Goal: Transaction & Acquisition: Purchase product/service

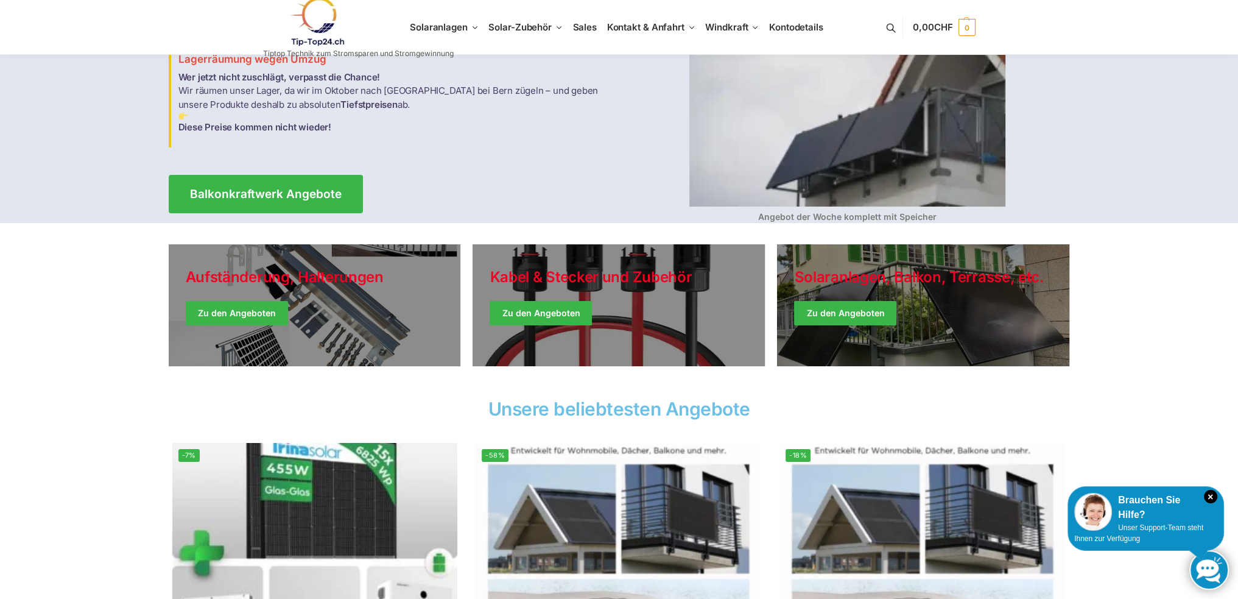
scroll to position [122, 0]
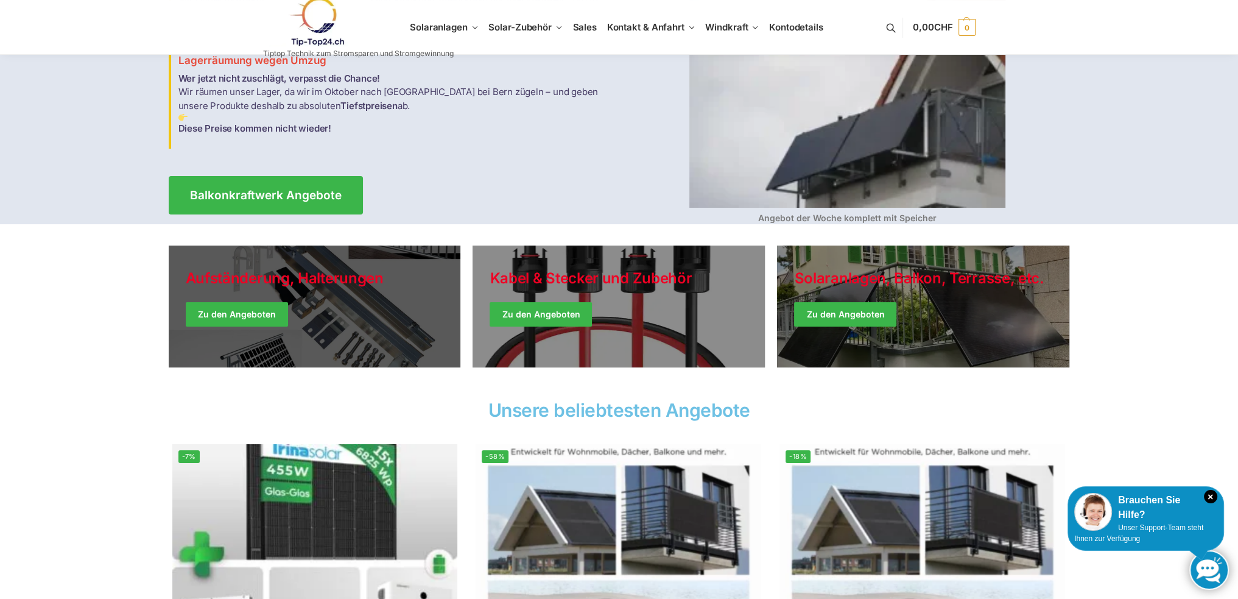
click at [314, 292] on link "Holiday Style" at bounding box center [315, 306] width 292 height 122
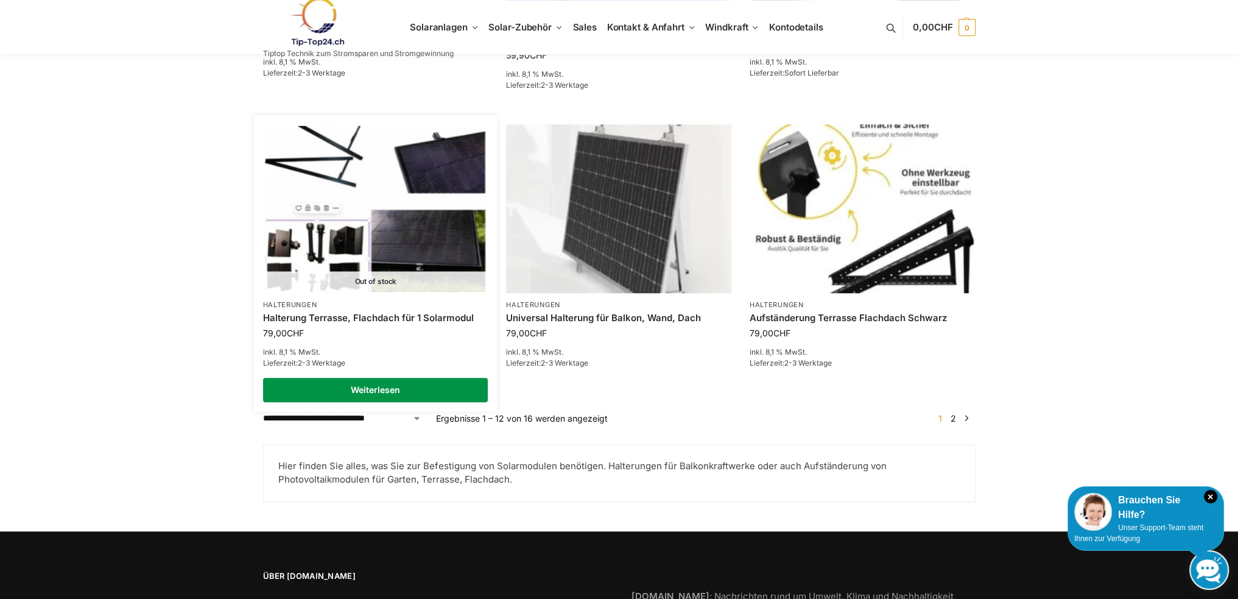
scroll to position [1279, 0]
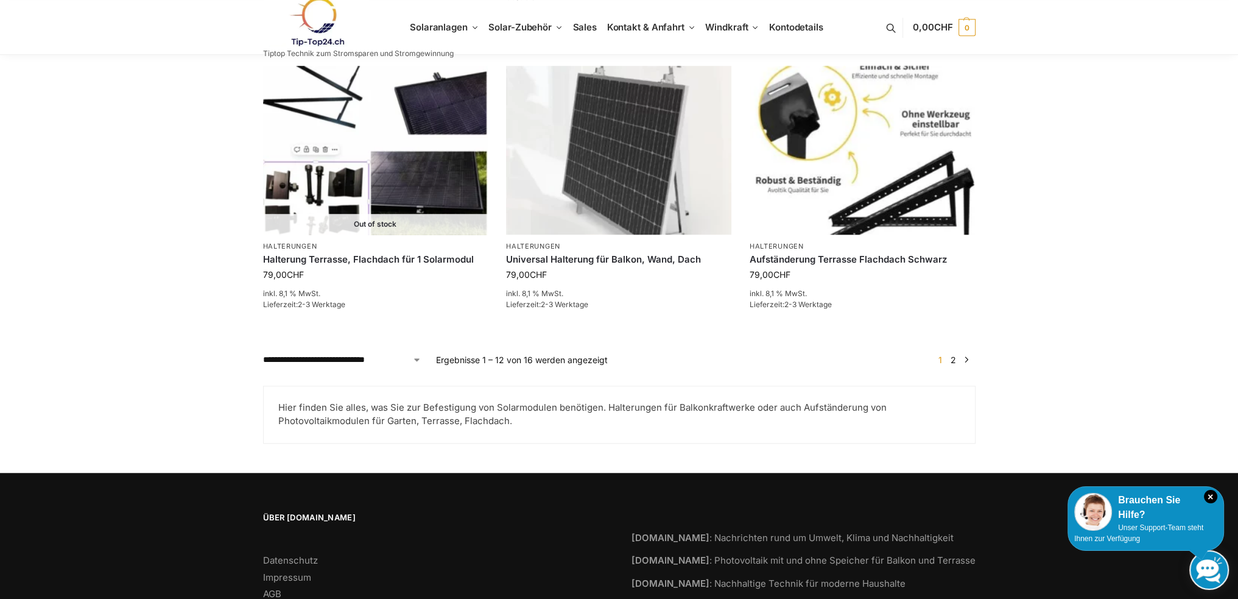
click at [952, 360] on link "2" at bounding box center [953, 359] width 12 height 10
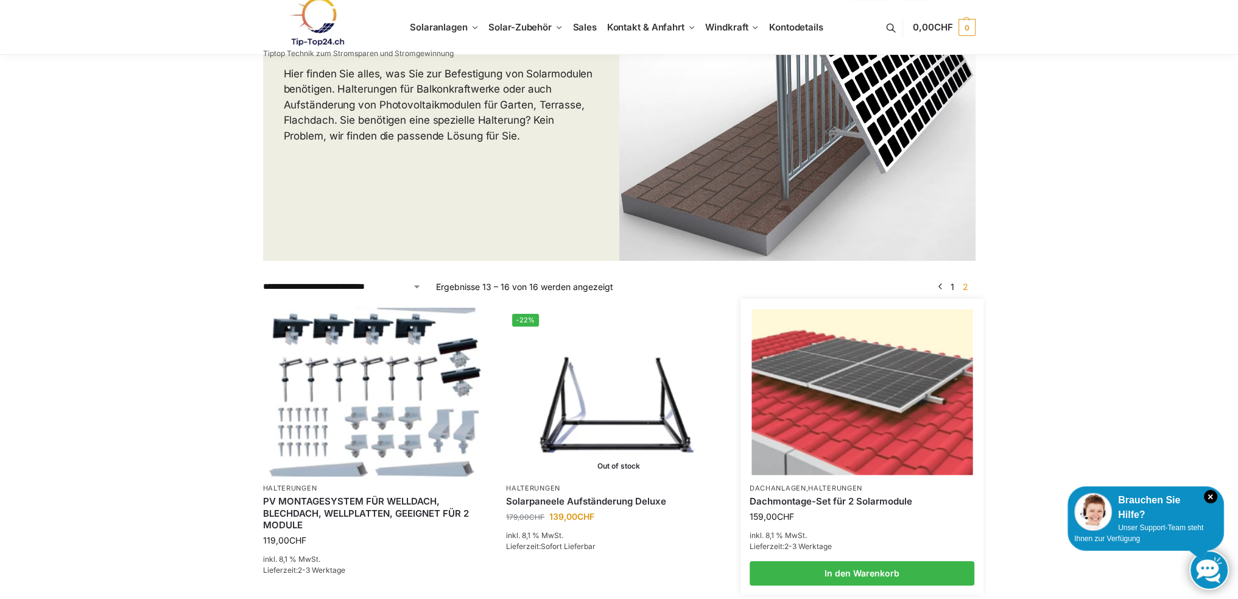
scroll to position [244, 0]
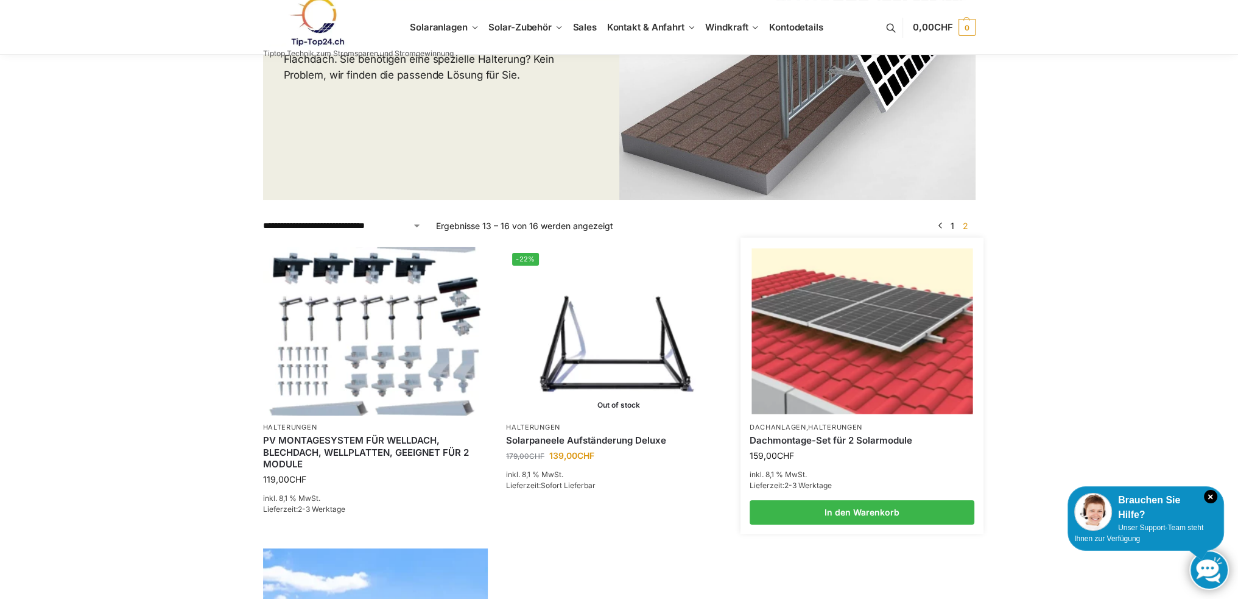
click at [852, 337] on img at bounding box center [861, 331] width 221 height 166
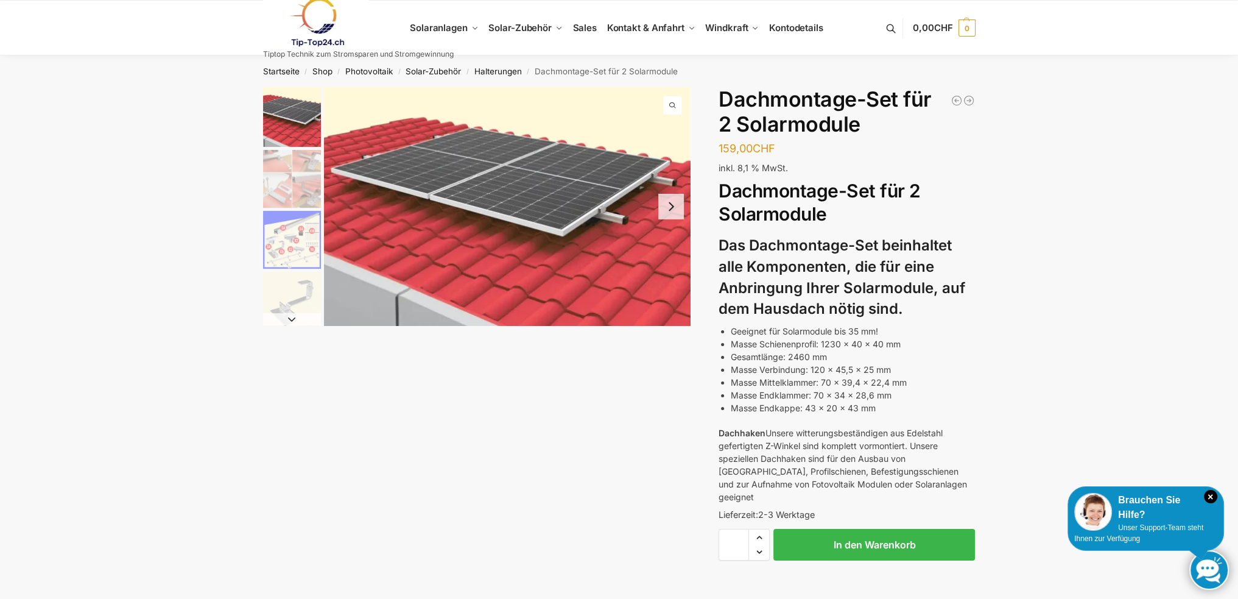
click at [283, 177] on img "2 / 5" at bounding box center [292, 179] width 58 height 58
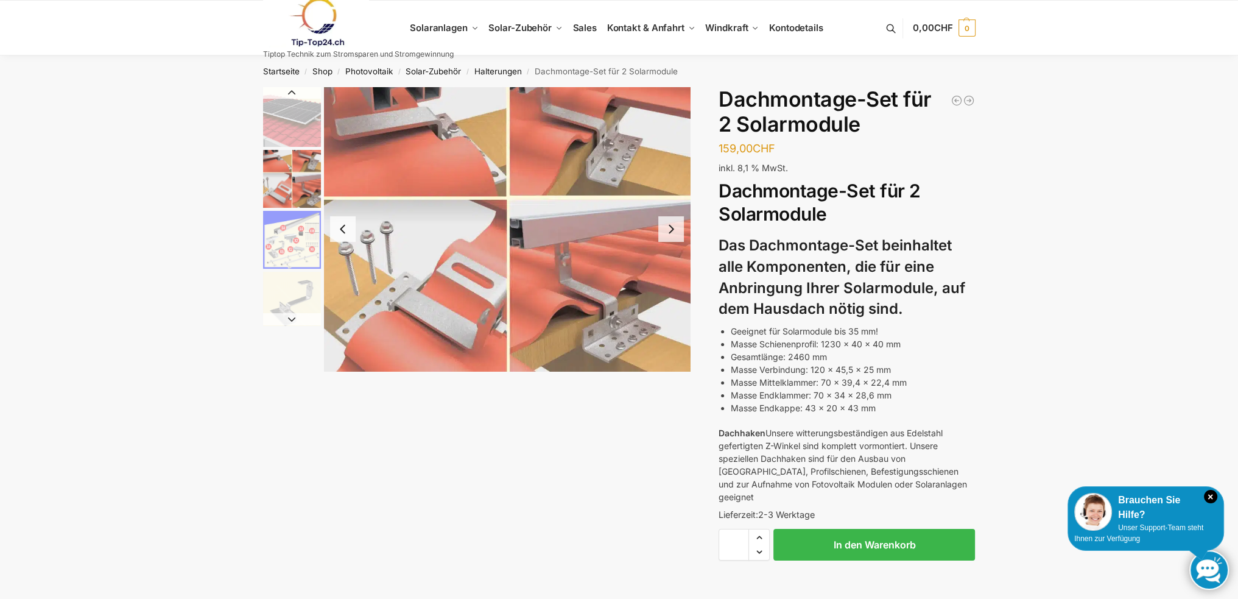
click at [279, 248] on img "3 / 5" at bounding box center [292, 240] width 58 height 58
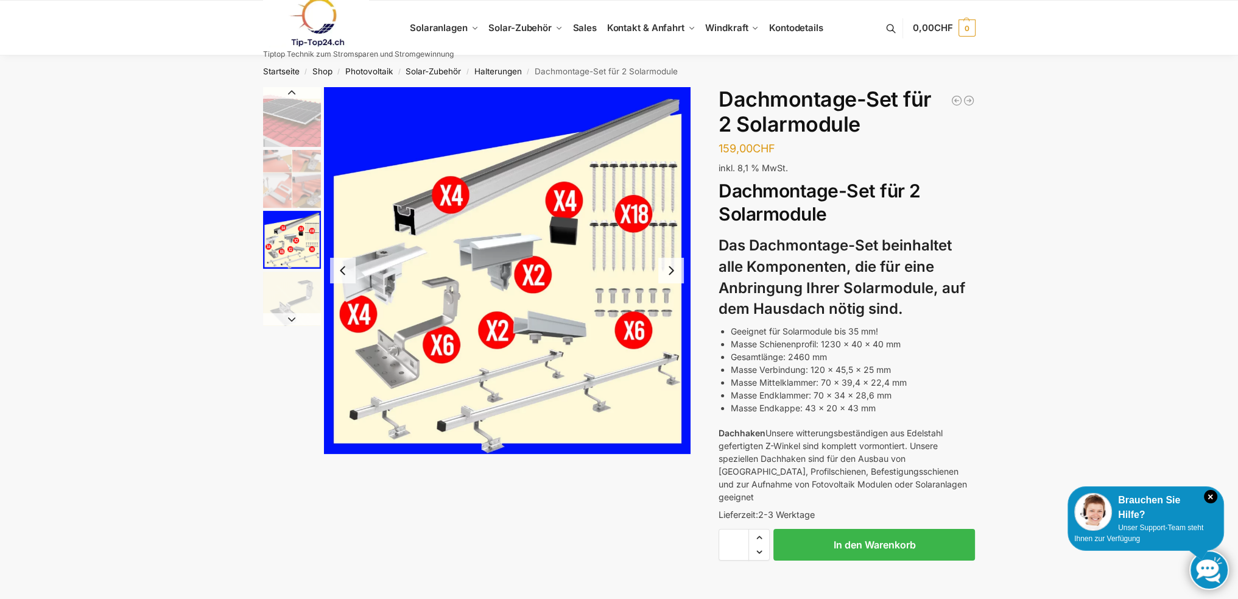
click at [279, 248] on img "3 / 5" at bounding box center [292, 240] width 58 height 58
click at [299, 181] on img "2 / 5" at bounding box center [292, 179] width 58 height 58
click at [287, 291] on img "4 / 5" at bounding box center [292, 301] width 58 height 58
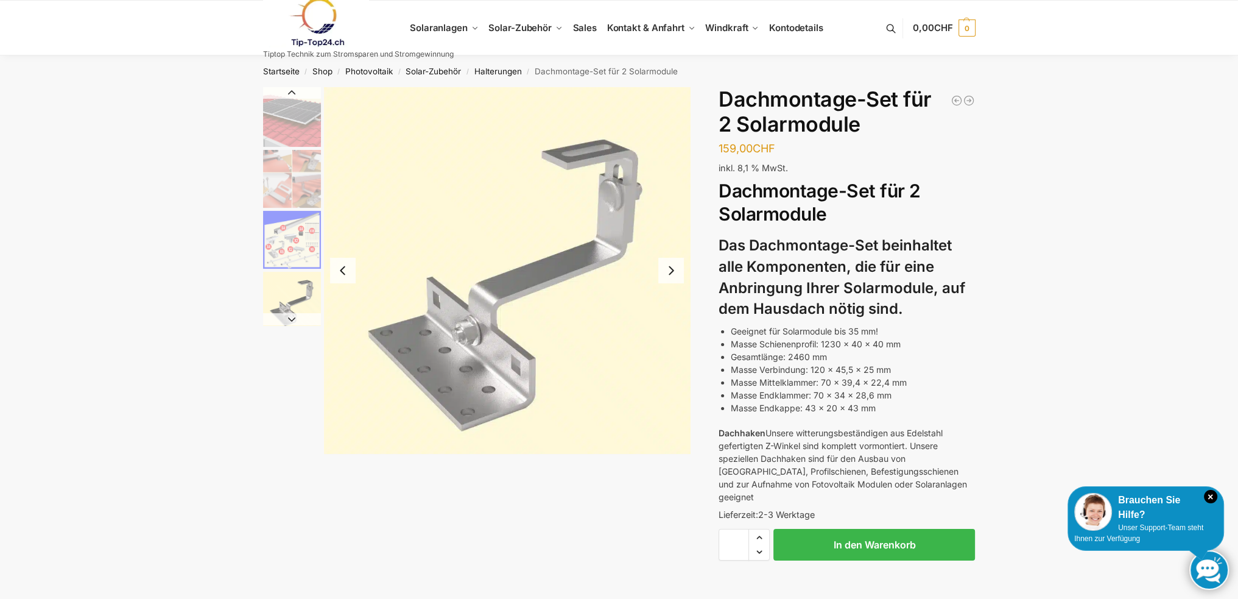
click at [295, 183] on img "2 / 5" at bounding box center [292, 179] width 58 height 58
click at [282, 183] on img "2 / 5" at bounding box center [292, 179] width 58 height 58
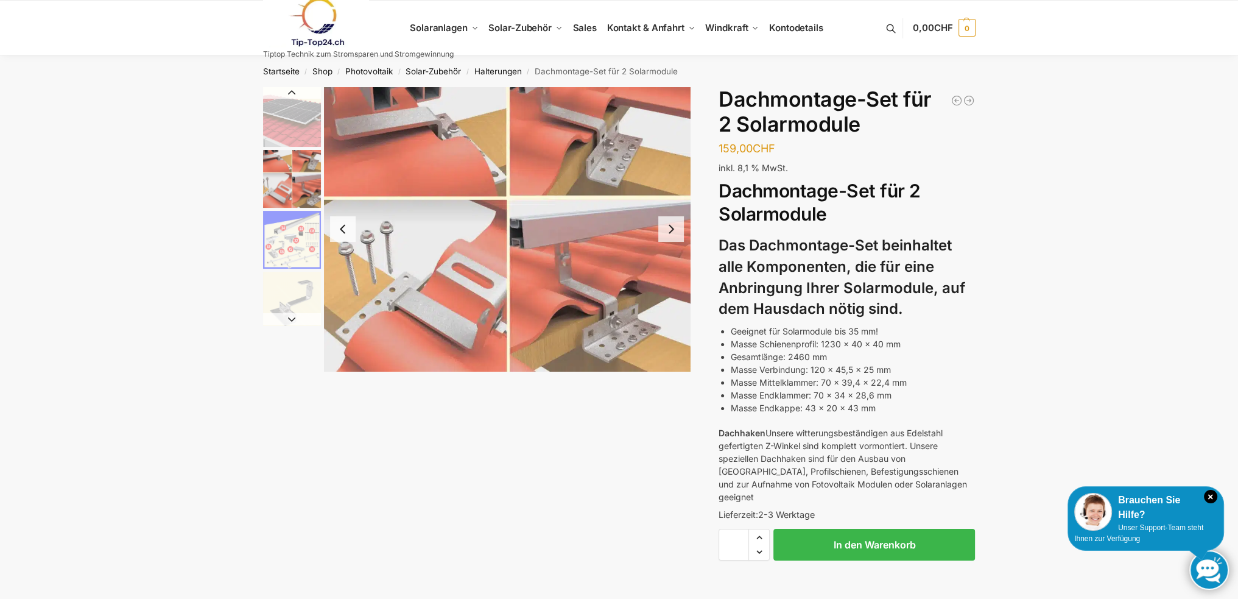
click at [293, 123] on img "1 / 5" at bounding box center [292, 117] width 58 height 60
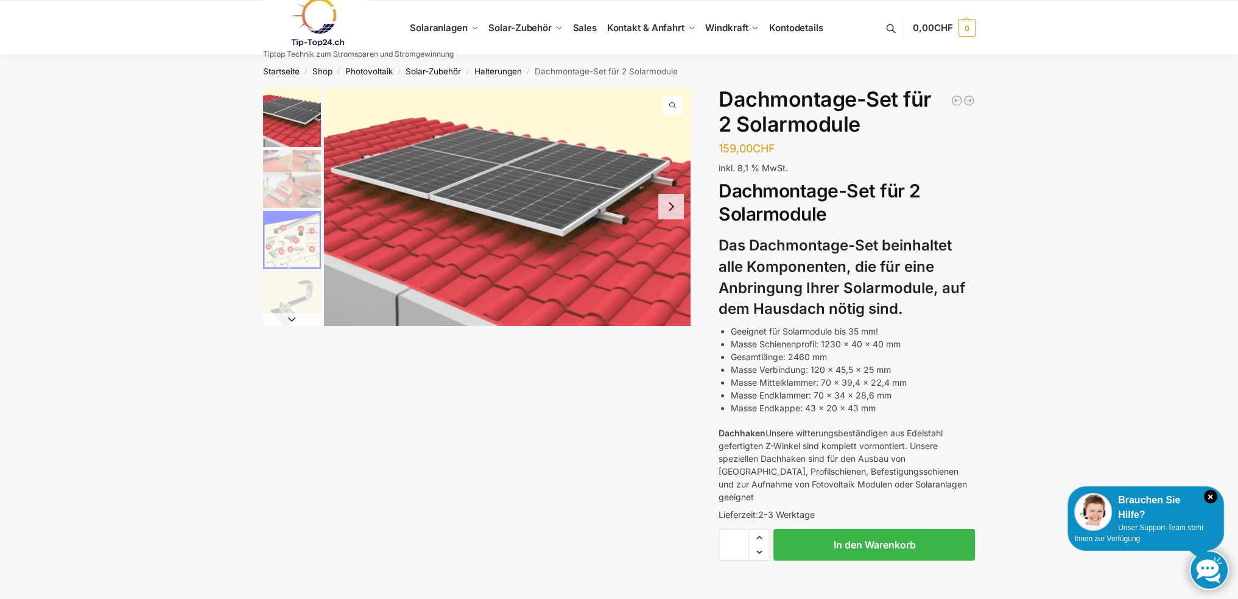
click at [667, 205] on button "Next slide" at bounding box center [671, 207] width 26 height 26
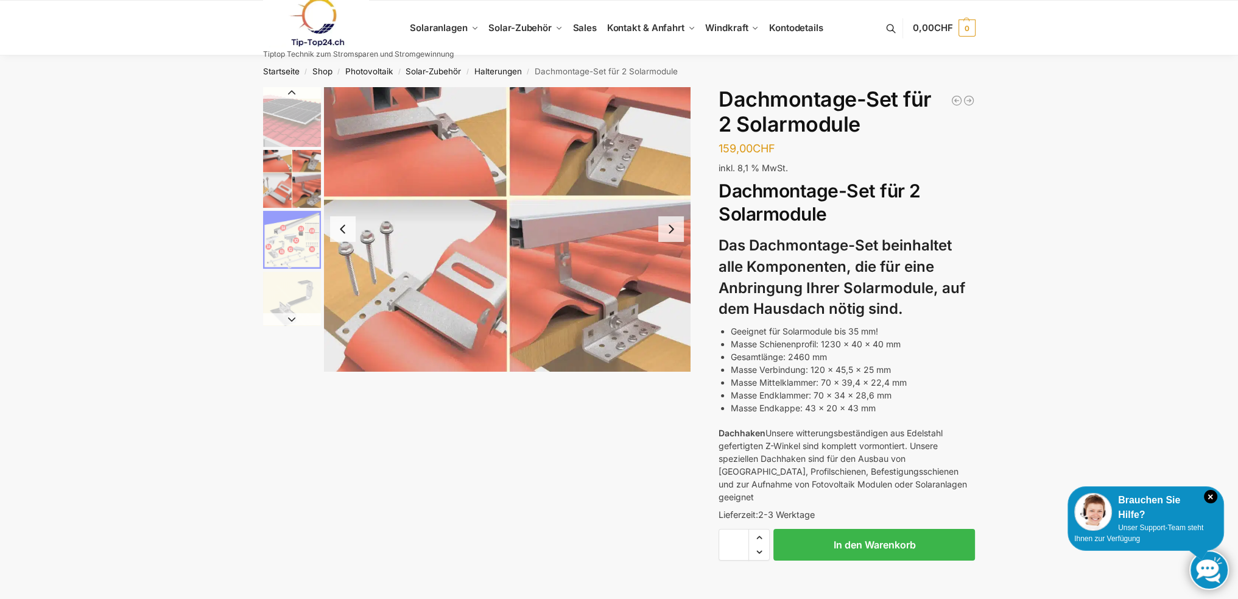
click at [671, 231] on button "Next slide" at bounding box center [671, 229] width 26 height 26
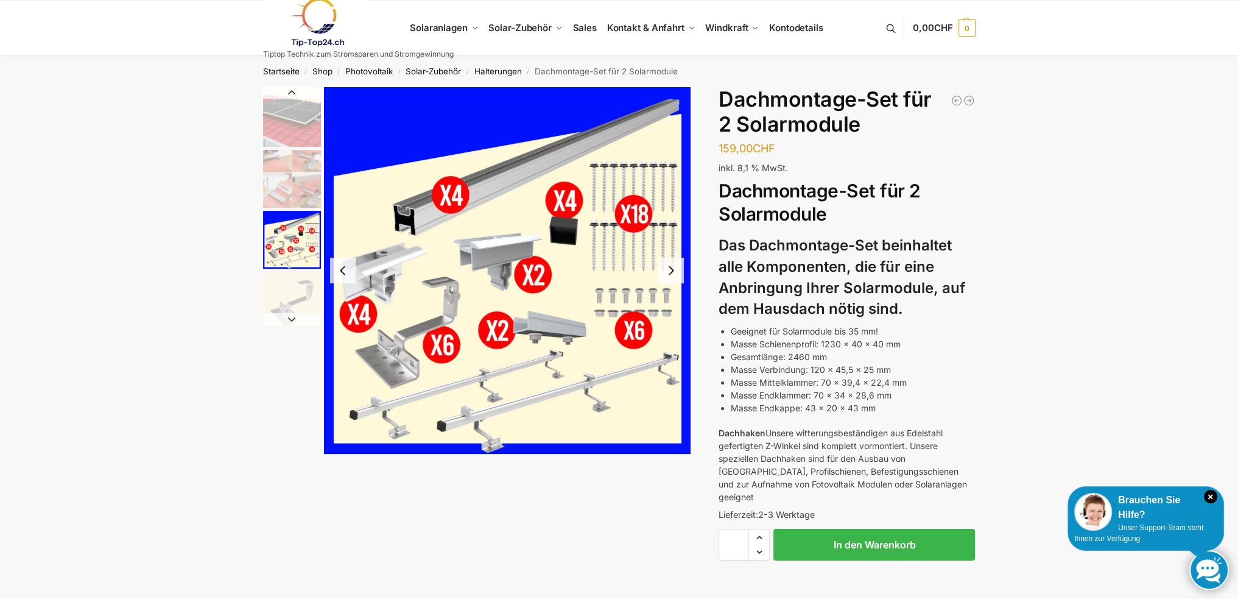
click at [670, 270] on button "Next slide" at bounding box center [671, 271] width 26 height 26
